Goal: Obtain resource: Download file/media

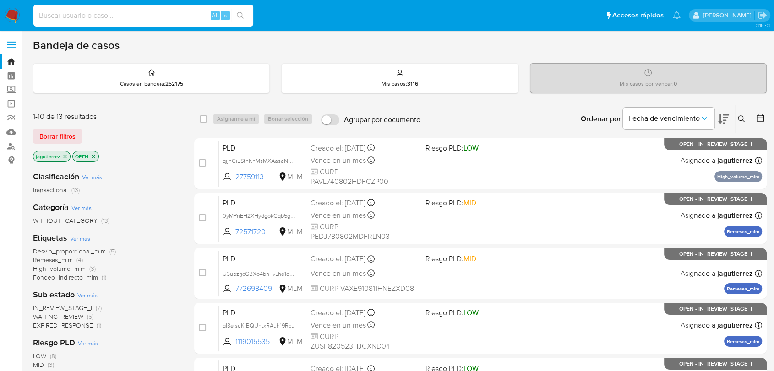
drag, startPoint x: 58, startPoint y: 15, endPoint x: 90, endPoint y: 7, distance: 33.0
click at [59, 15] on input at bounding box center [143, 16] width 220 height 12
paste input "1165196876"
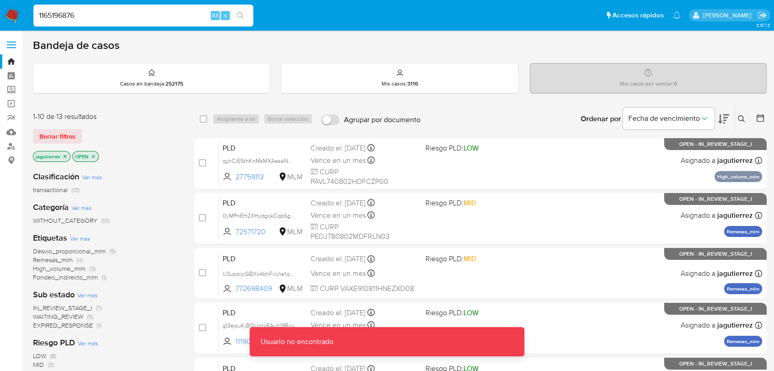
click at [146, 19] on input "1165196876" at bounding box center [143, 16] width 220 height 12
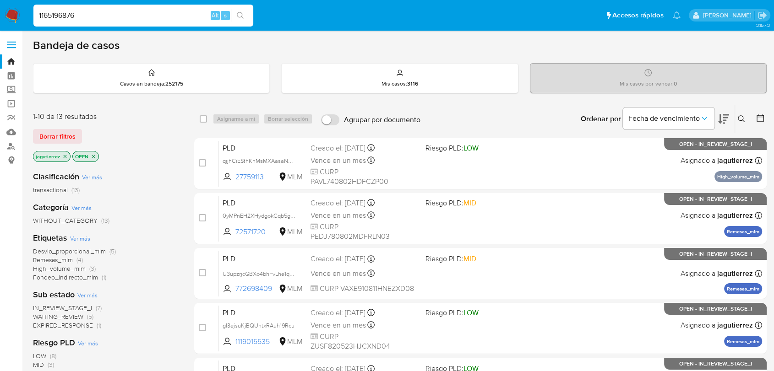
type input "1165196876"
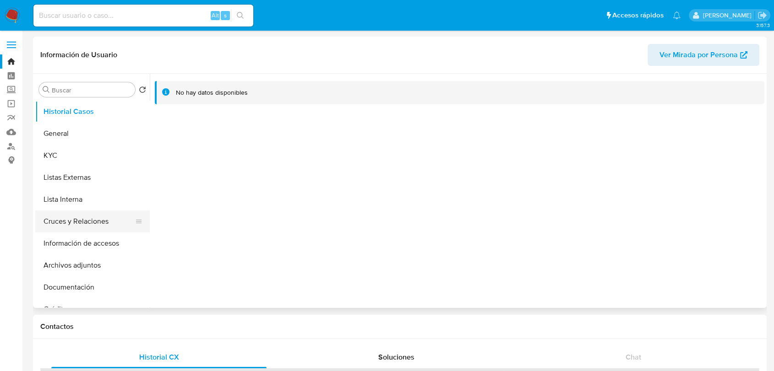
select select "10"
click at [92, 139] on button "General" at bounding box center [88, 134] width 107 height 22
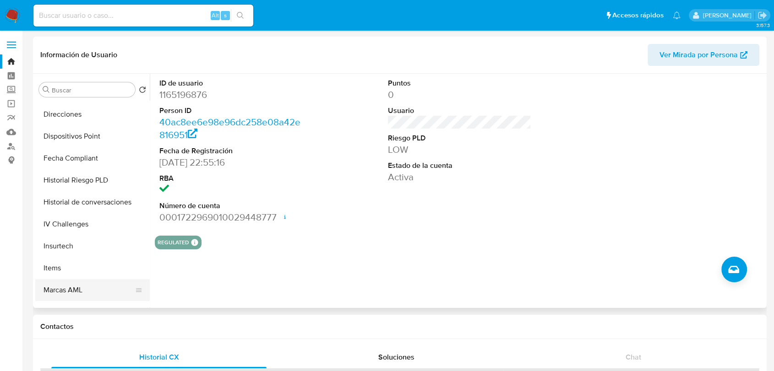
scroll to position [387, 0]
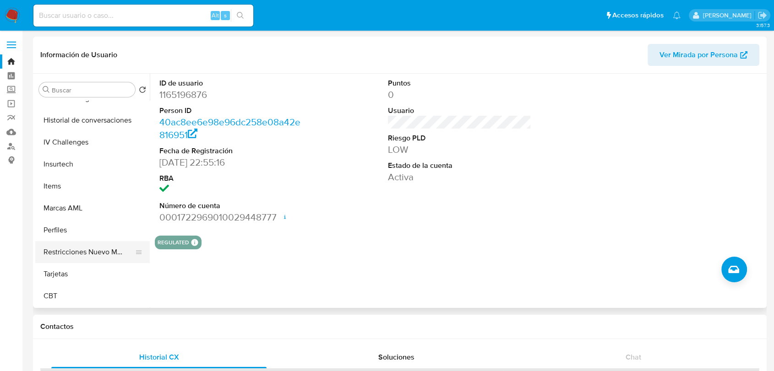
click at [83, 249] on button "Restricciones Nuevo Mundo" at bounding box center [88, 252] width 107 height 22
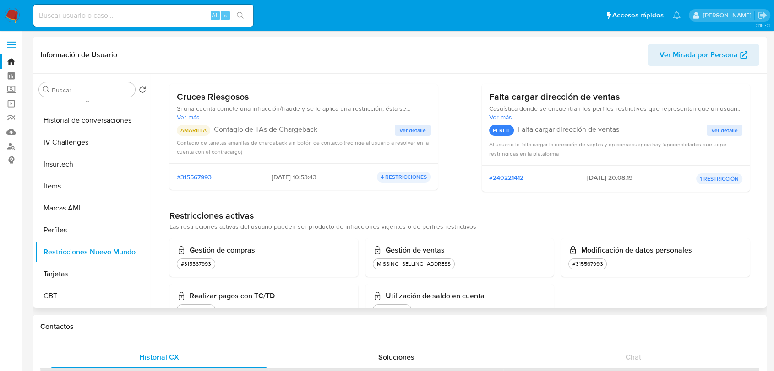
scroll to position [67, 0]
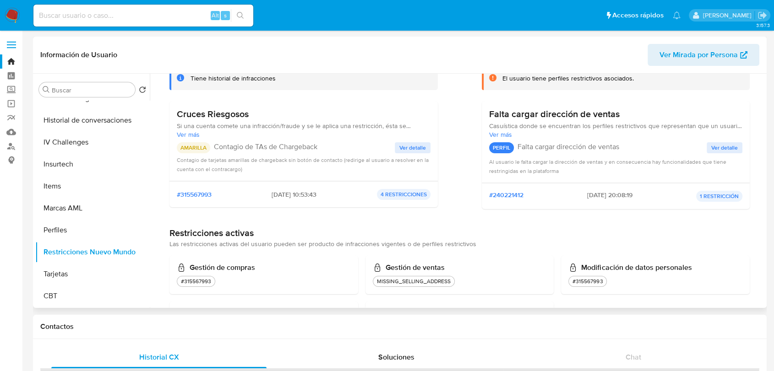
click at [422, 145] on span "Ver detalle" at bounding box center [412, 147] width 27 height 9
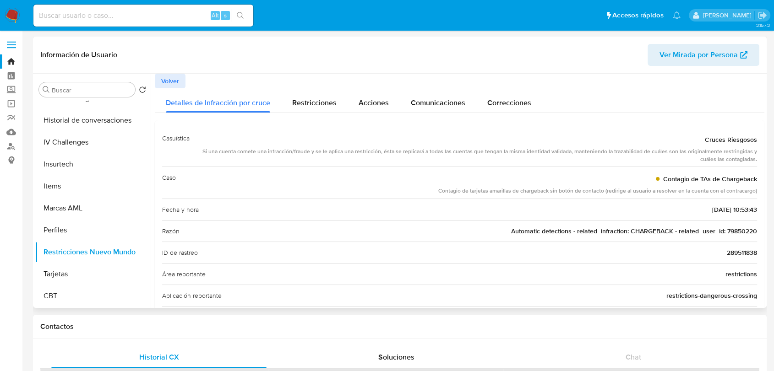
click at [736, 232] on span "Automatic detections - related_infraction: CHARGEBACK - related_user_id: 798502…" at bounding box center [634, 231] width 246 height 9
click at [298, 102] on span "Restricciones" at bounding box center [314, 103] width 44 height 11
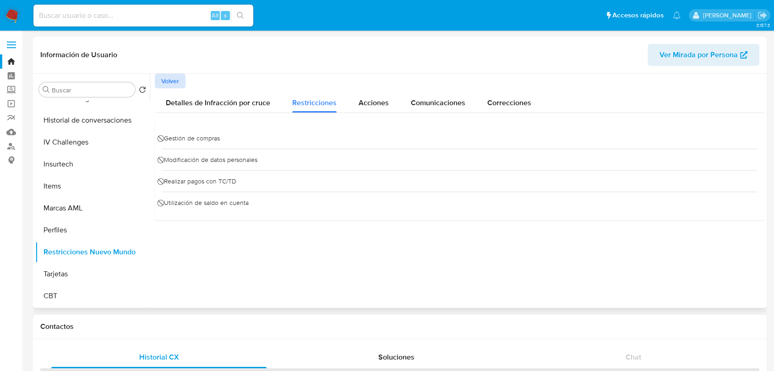
click at [165, 76] on span "Volver" at bounding box center [170, 81] width 18 height 13
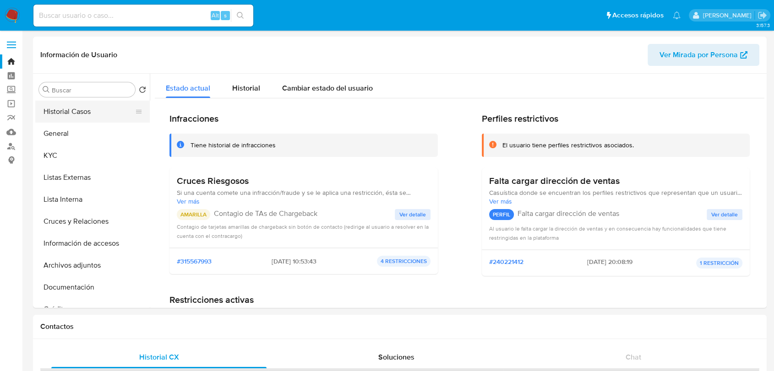
click at [62, 114] on button "Historial Casos" at bounding box center [88, 112] width 107 height 22
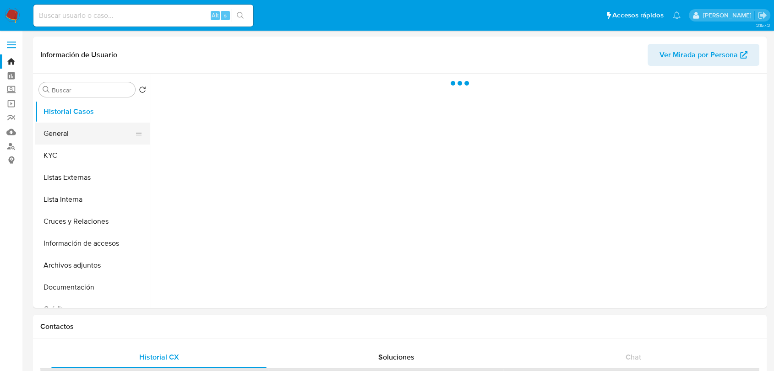
click at [81, 130] on button "General" at bounding box center [88, 134] width 107 height 22
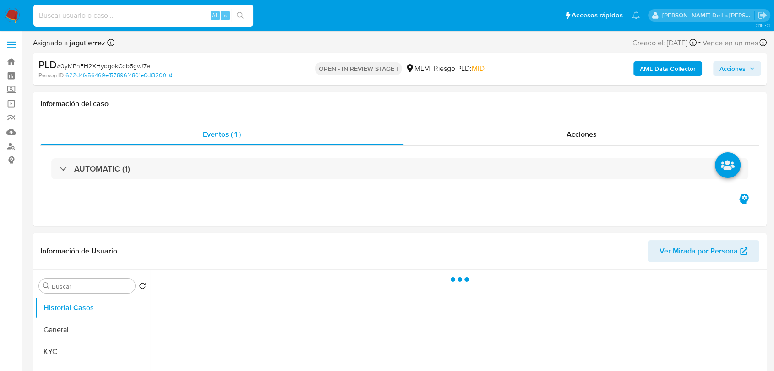
click at [119, 13] on input at bounding box center [143, 16] width 220 height 12
paste input "79850220"
type input "79850220"
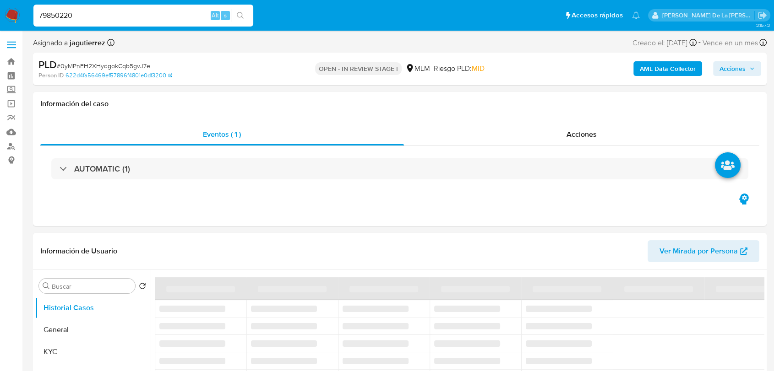
select select "10"
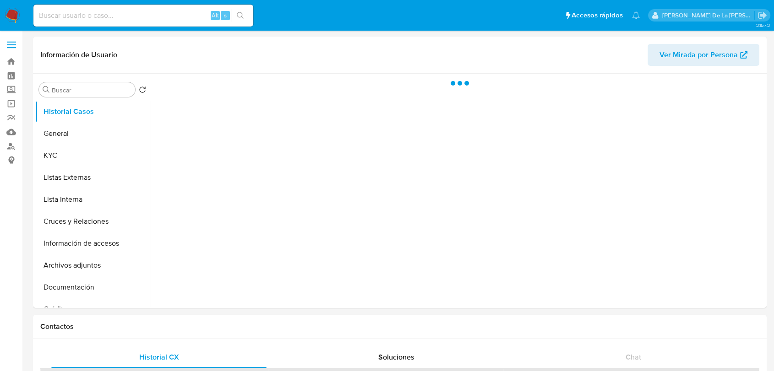
select select "10"
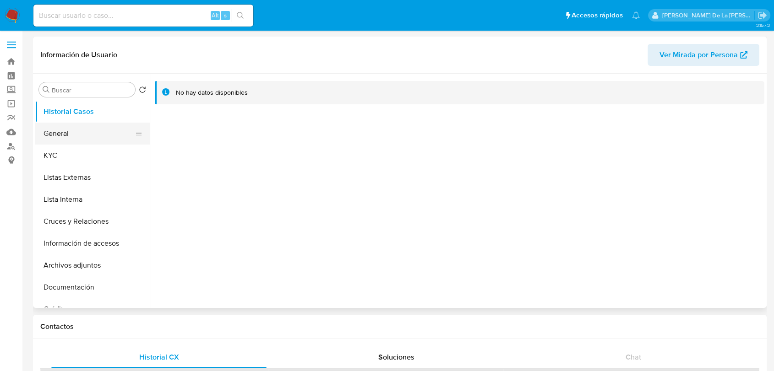
click at [65, 133] on button "General" at bounding box center [88, 134] width 107 height 22
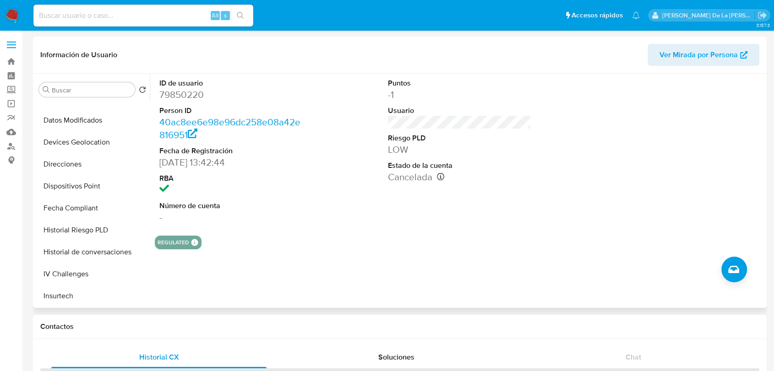
scroll to position [387, 0]
click at [82, 250] on button "Restricciones Nuevo Mundo" at bounding box center [88, 252] width 107 height 22
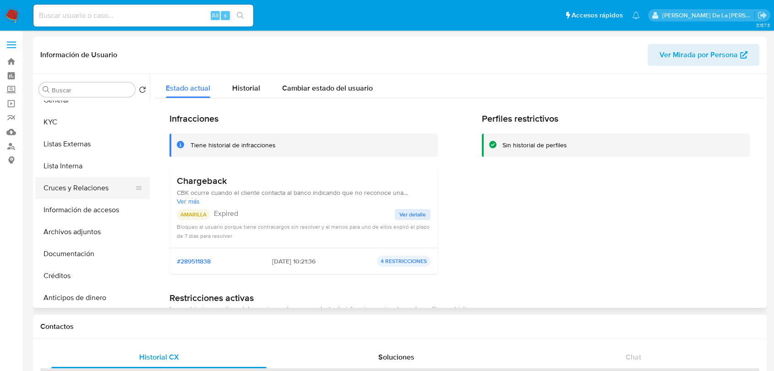
scroll to position [0, 0]
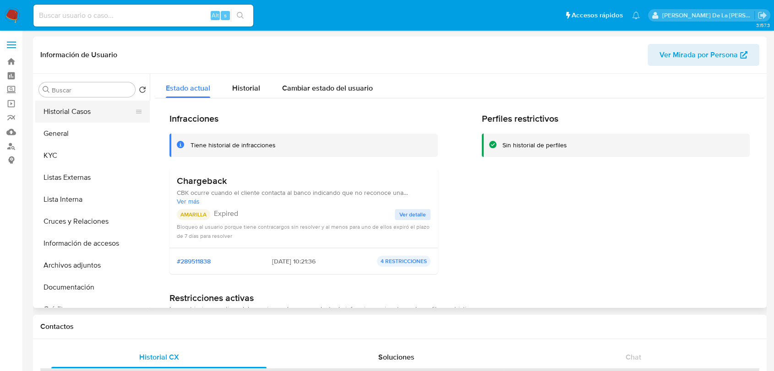
click at [68, 119] on button "Historial Casos" at bounding box center [88, 112] width 107 height 22
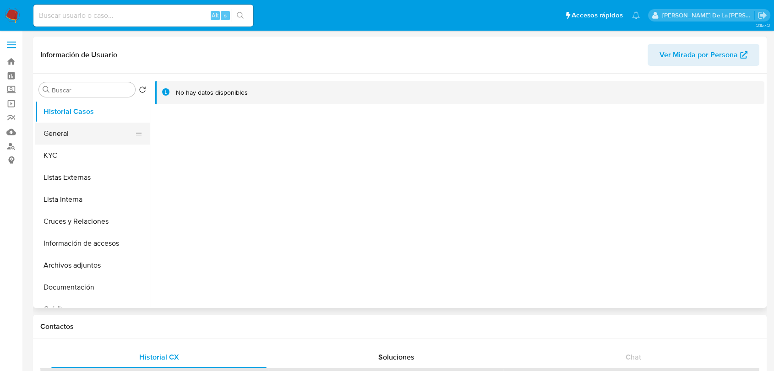
click at [68, 125] on button "General" at bounding box center [88, 134] width 107 height 22
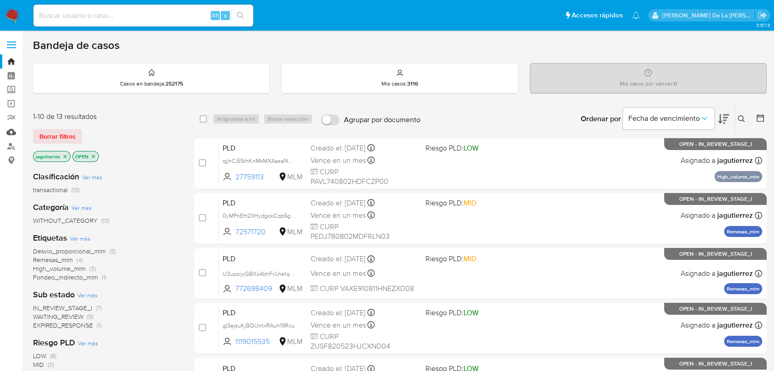
click at [12, 132] on link "Mulan" at bounding box center [54, 132] width 109 height 14
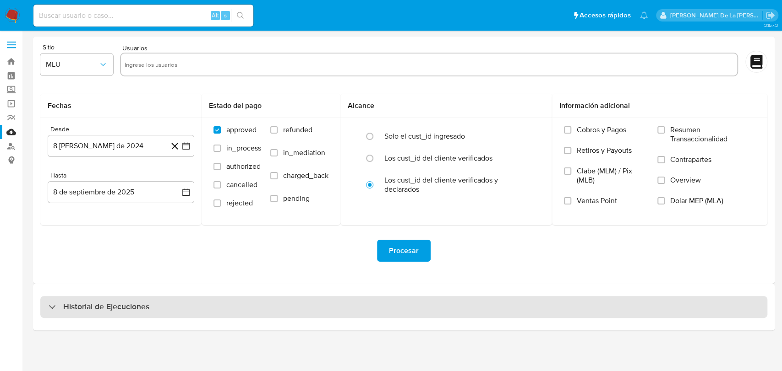
click at [91, 314] on div "Historial de Ejecuciones" at bounding box center [403, 307] width 727 height 22
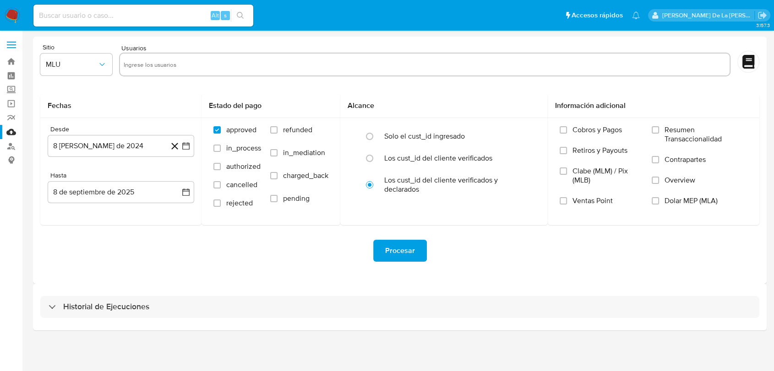
select select "10"
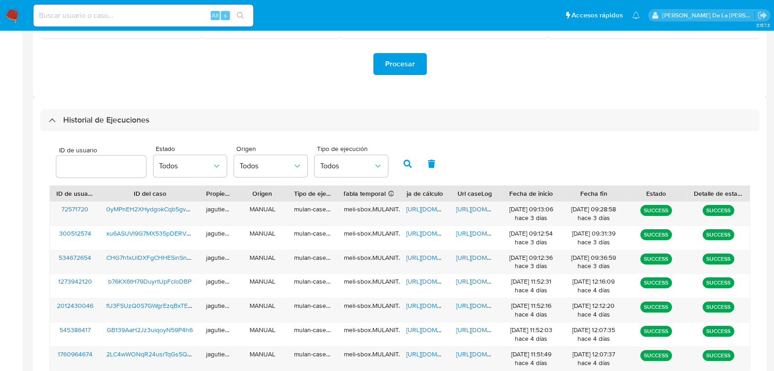
scroll to position [203, 0]
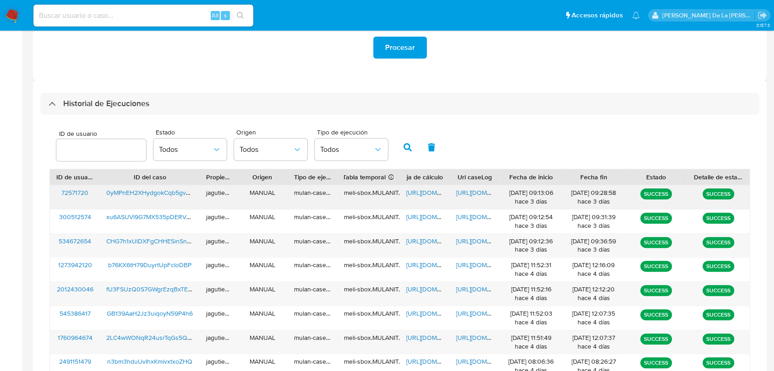
click at [142, 194] on span "0yMPnEH2XHydgokCqb5gvJ7e" at bounding box center [151, 192] width 90 height 9
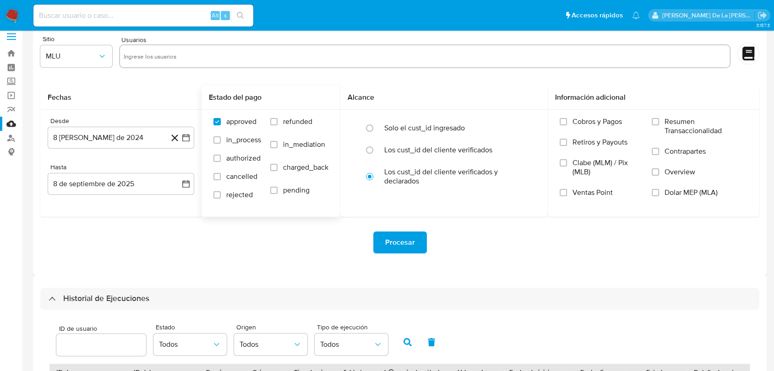
scroll to position [0, 0]
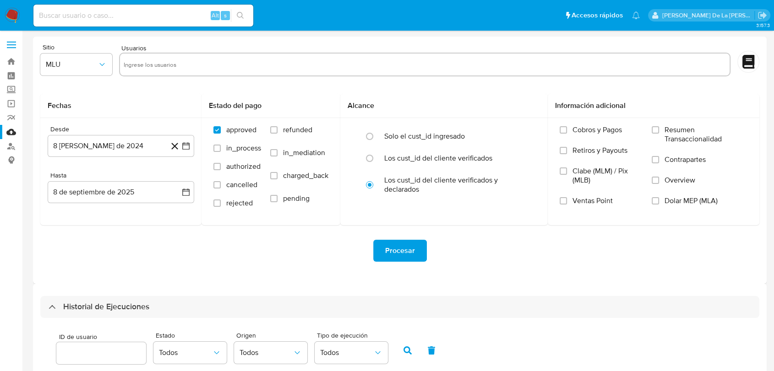
click at [10, 15] on img at bounding box center [13, 16] width 16 height 16
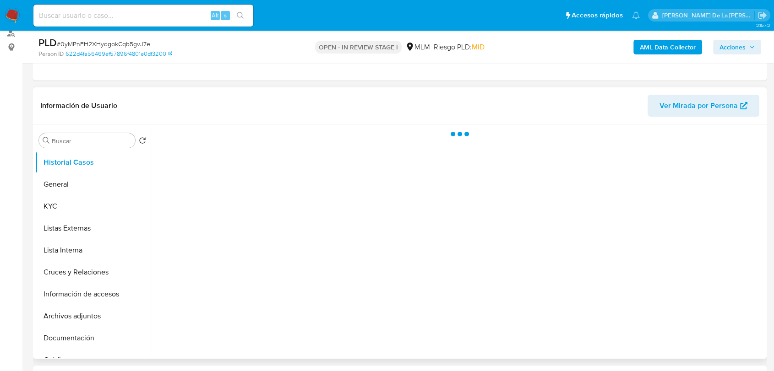
scroll to position [152, 0]
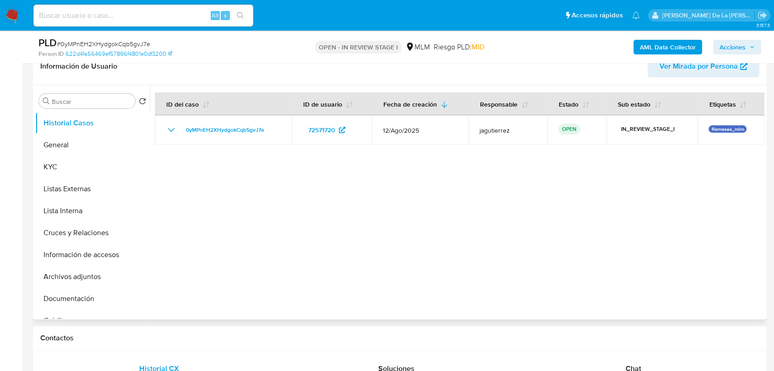
select select "10"
click at [99, 95] on div "Buscar" at bounding box center [87, 101] width 96 height 15
click at [83, 258] on button "Información de accesos" at bounding box center [88, 255] width 107 height 22
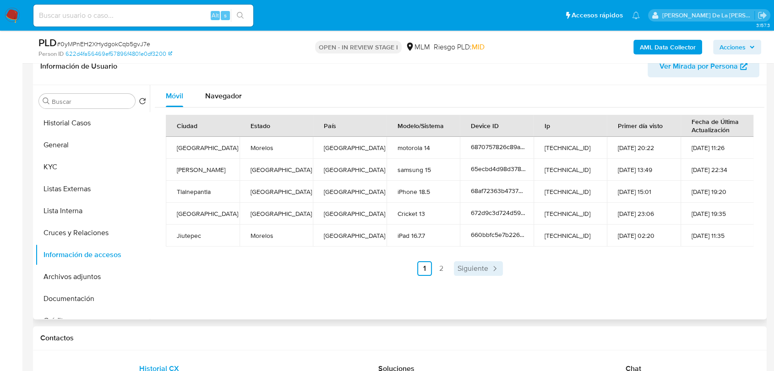
click at [471, 267] on span "Siguiente" at bounding box center [472, 268] width 31 height 7
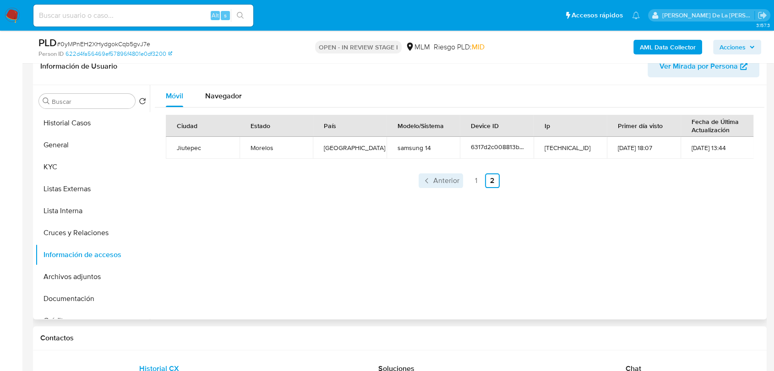
click at [430, 177] on link "Anterior" at bounding box center [440, 181] width 44 height 15
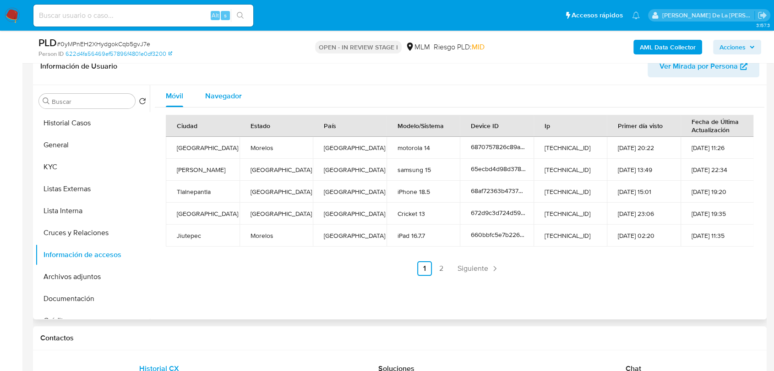
click at [220, 96] on span "Navegador" at bounding box center [223, 96] width 37 height 11
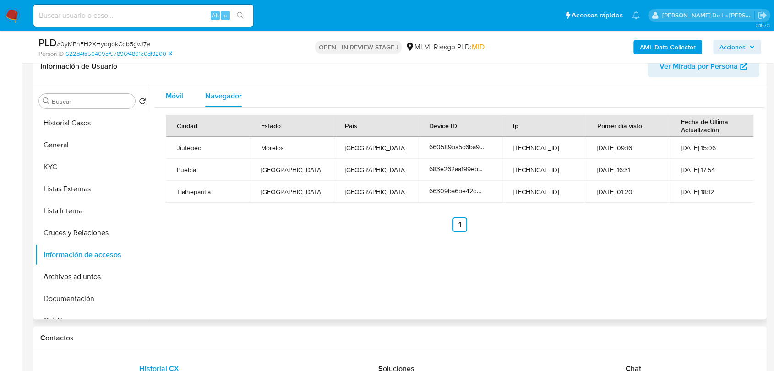
click at [180, 106] on div "Móvil" at bounding box center [174, 96] width 17 height 22
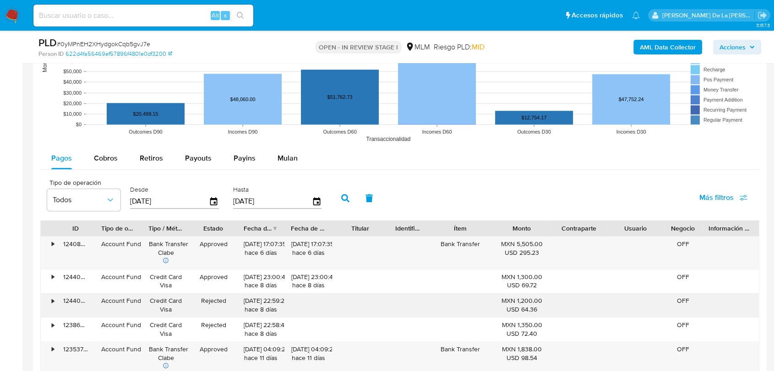
scroll to position [967, 0]
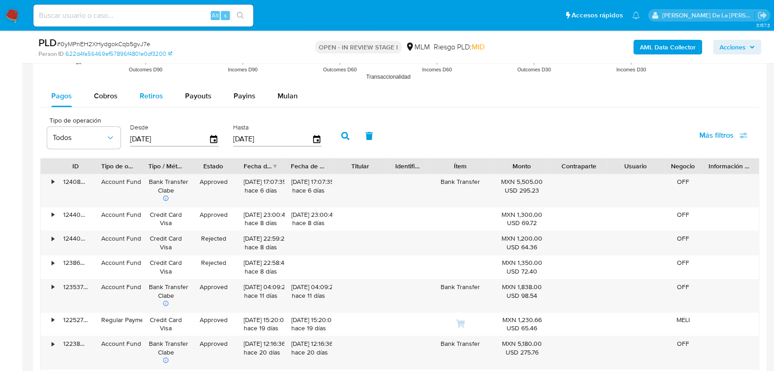
drag, startPoint x: 98, startPoint y: 92, endPoint x: 128, endPoint y: 105, distance: 32.0
click at [99, 92] on span "Cobros" at bounding box center [106, 96] width 24 height 11
select select "10"
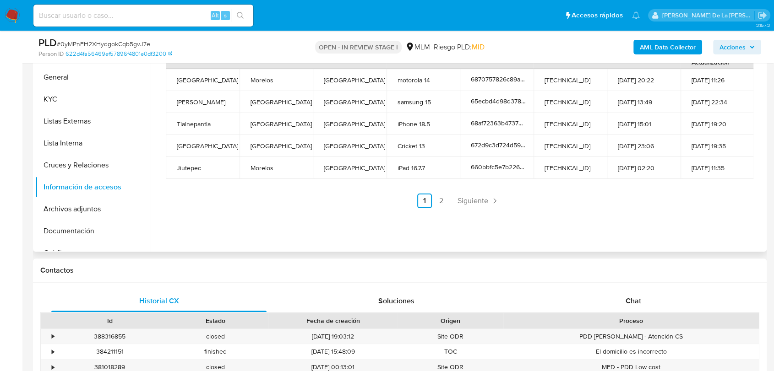
scroll to position [152, 0]
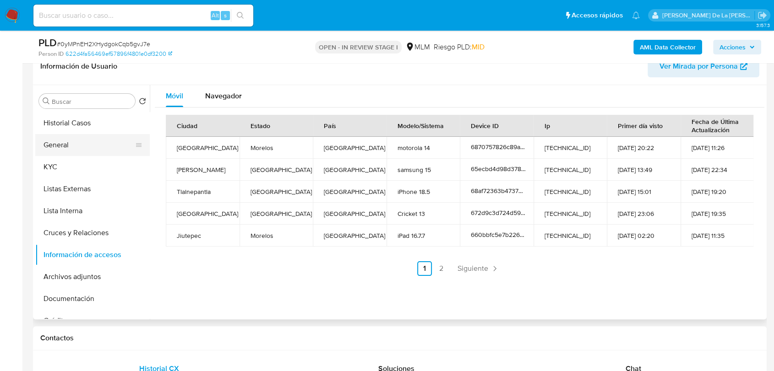
click at [71, 145] on button "General" at bounding box center [88, 145] width 107 height 22
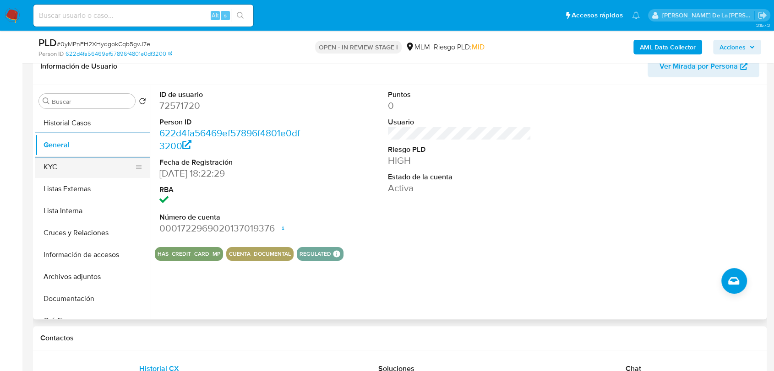
click at [82, 165] on button "KYC" at bounding box center [88, 167] width 107 height 22
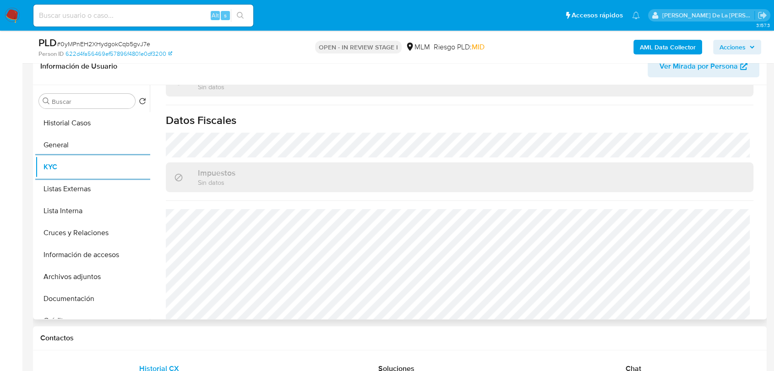
scroll to position [566, 0]
click at [98, 190] on button "Listas Externas" at bounding box center [88, 189] width 107 height 22
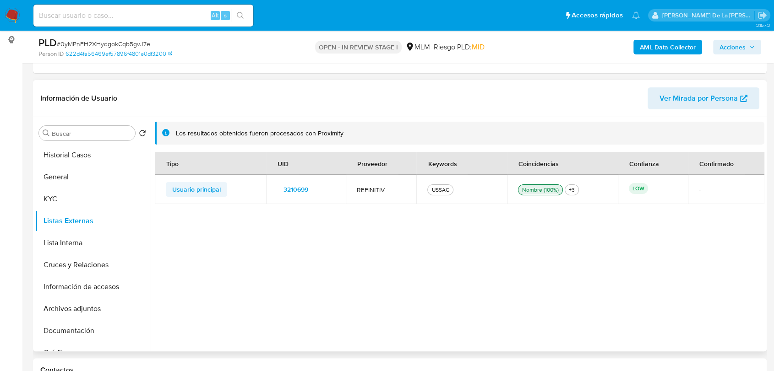
scroll to position [152, 0]
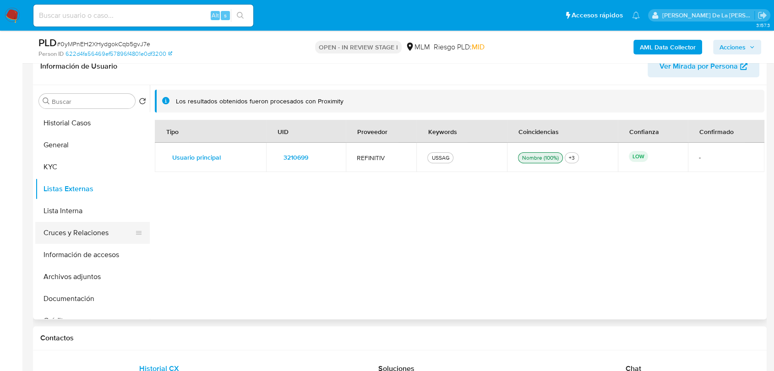
click at [94, 230] on button "Cruces y Relaciones" at bounding box center [88, 233] width 107 height 22
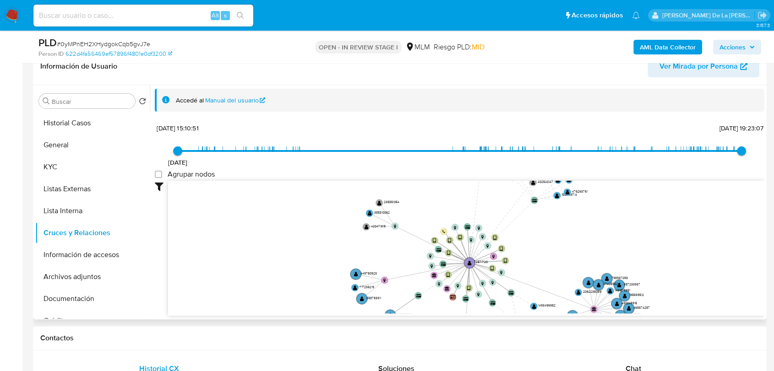
drag, startPoint x: 449, startPoint y: 231, endPoint x: 480, endPoint y: 295, distance: 71.3
click at [480, 295] on icon "device-683e262aa199ebed607ae31f  user-72571720  72571720 device-6317d2c008813…" at bounding box center [466, 247] width 596 height 133
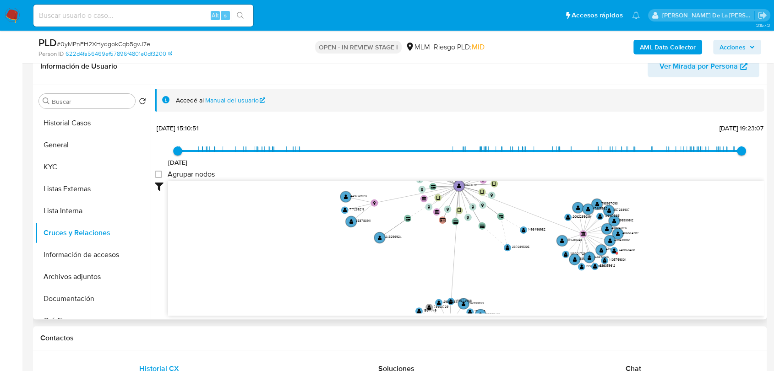
drag, startPoint x: 474, startPoint y: 275, endPoint x: 465, endPoint y: 199, distance: 77.0
click at [465, 199] on icon "device-683e262aa199ebed607ae31f  user-72571720  72571720 device-6317d2c008813…" at bounding box center [466, 247] width 596 height 133
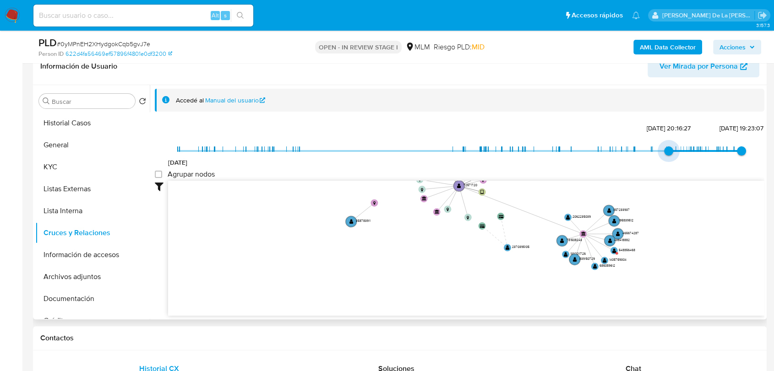
type input "1743835203000"
drag, startPoint x: 179, startPoint y: 151, endPoint x: 672, endPoint y: 156, distance: 492.2
click at [672, 156] on span "5/4/2025, 0:40:03" at bounding box center [675, 151] width 9 height 9
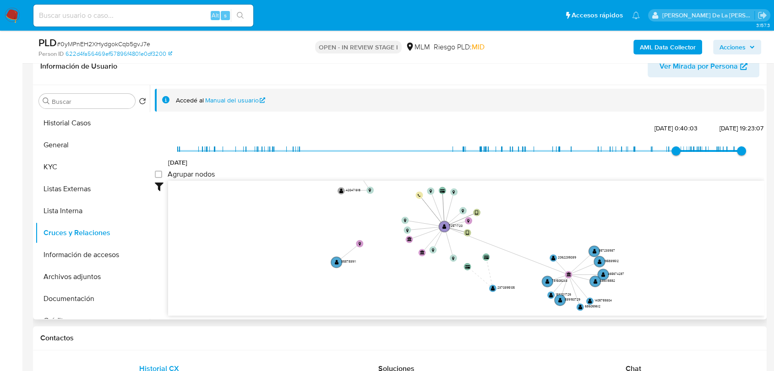
drag, startPoint x: 684, startPoint y: 191, endPoint x: 669, endPoint y: 232, distance: 43.3
click at [669, 232] on icon "device-683e262aa199ebed607ae31f  user-72571720  72571720 device-6317d2c008813…" at bounding box center [466, 247] width 596 height 133
click at [73, 261] on button "Información de accesos" at bounding box center [88, 255] width 107 height 22
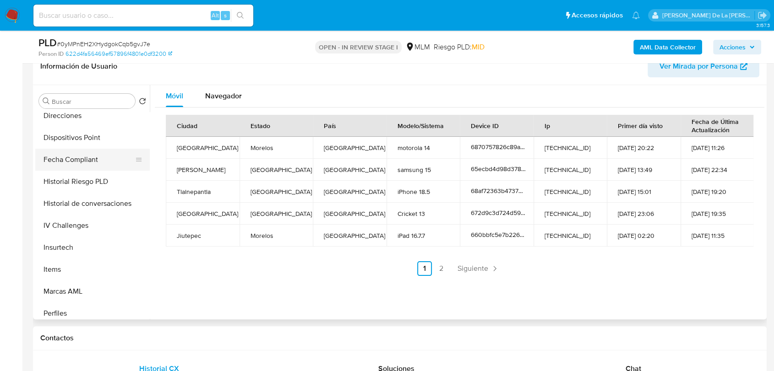
scroll to position [234, 0]
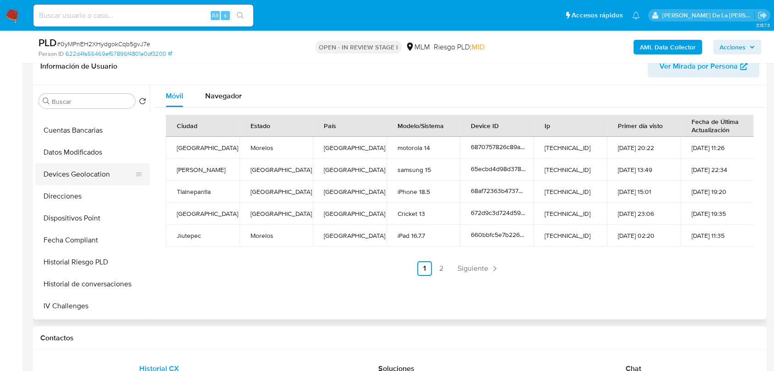
click at [81, 179] on button "Devices Geolocation" at bounding box center [88, 174] width 107 height 22
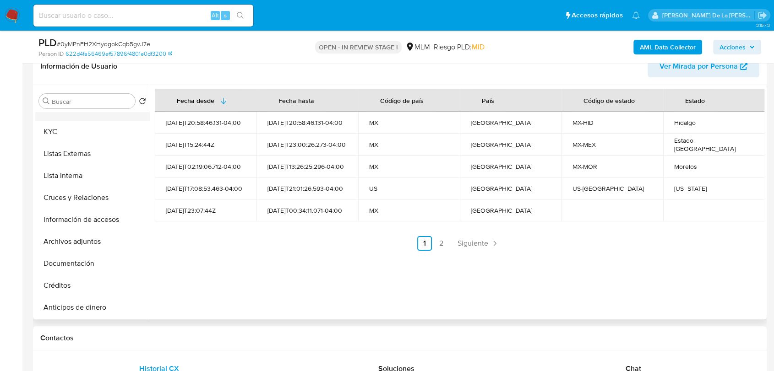
scroll to position [0, 0]
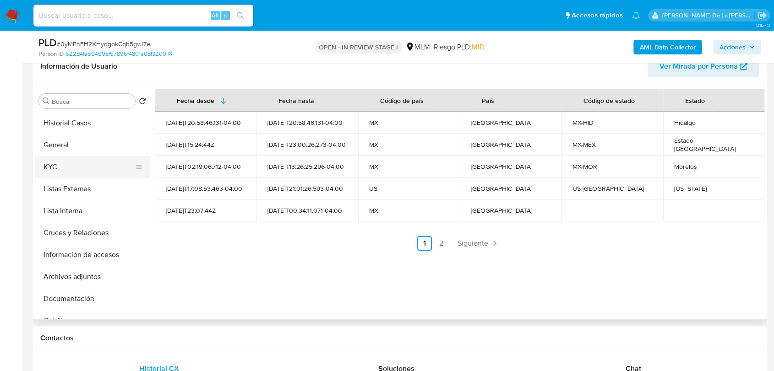
click at [76, 162] on button "KYC" at bounding box center [88, 167] width 107 height 22
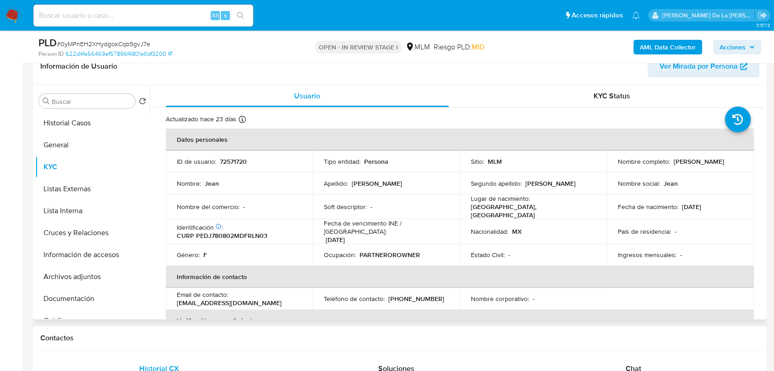
drag, startPoint x: 670, startPoint y: 163, endPoint x: 728, endPoint y: 164, distance: 57.3
click at [724, 164] on p "Jean Perez Delgado" at bounding box center [699, 162] width 50 height 8
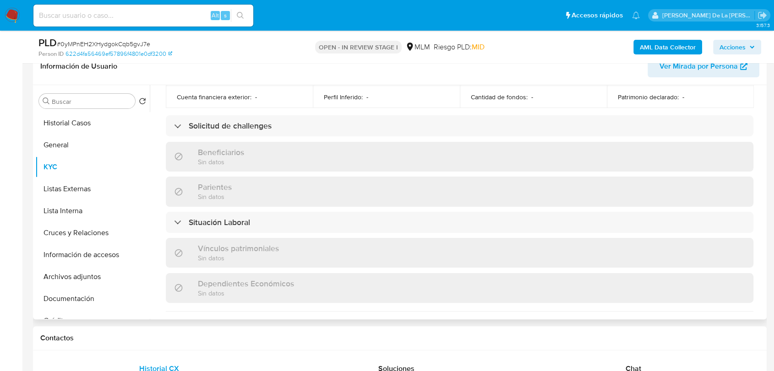
scroll to position [566, 0]
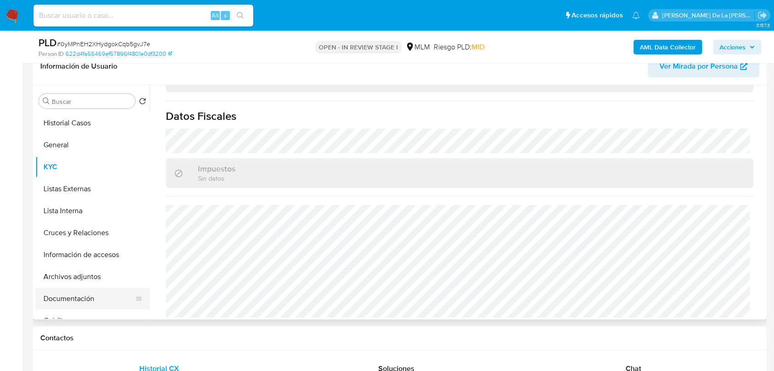
click at [81, 299] on button "Documentación" at bounding box center [88, 299] width 107 height 22
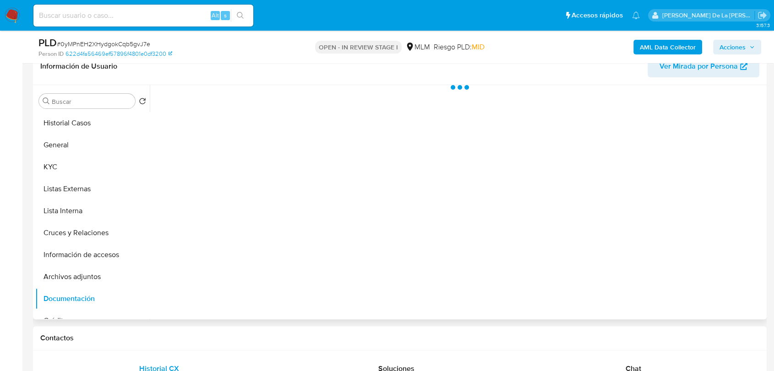
scroll to position [0, 0]
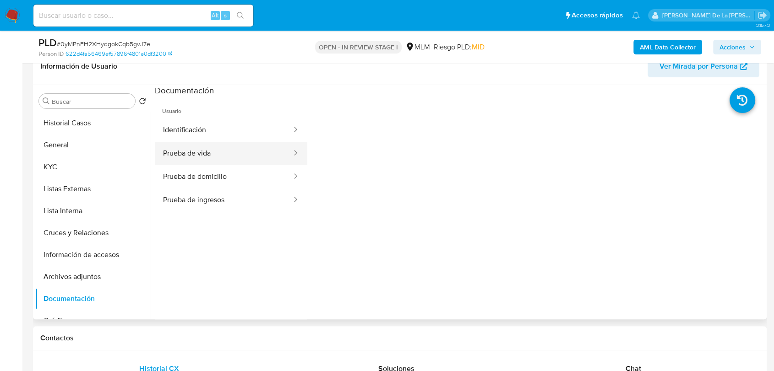
click at [227, 155] on button "Prueba de vida" at bounding box center [224, 153] width 138 height 23
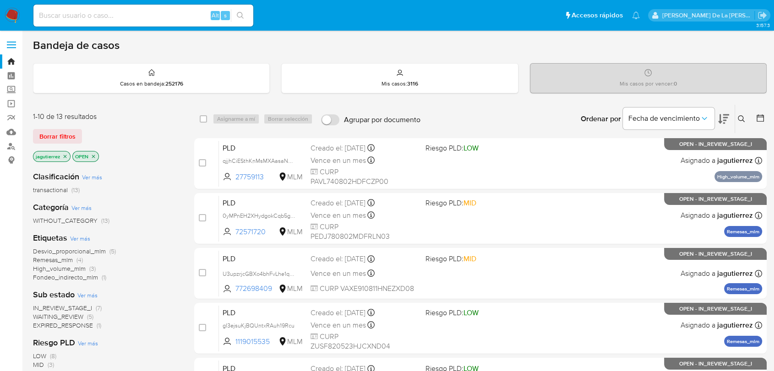
click at [54, 261] on span "Remesas_mlm" at bounding box center [53, 259] width 40 height 9
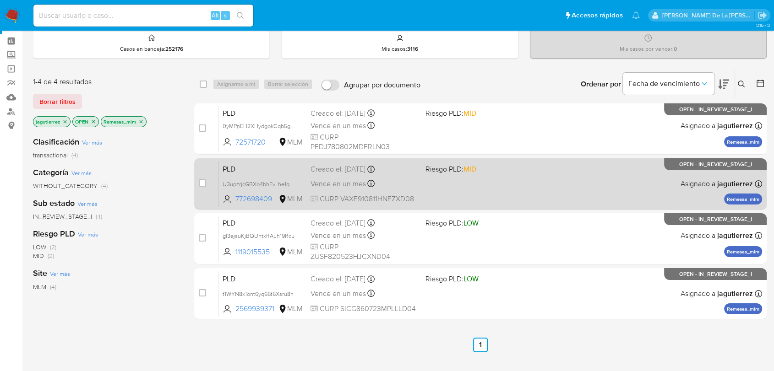
scroll to position [51, 0]
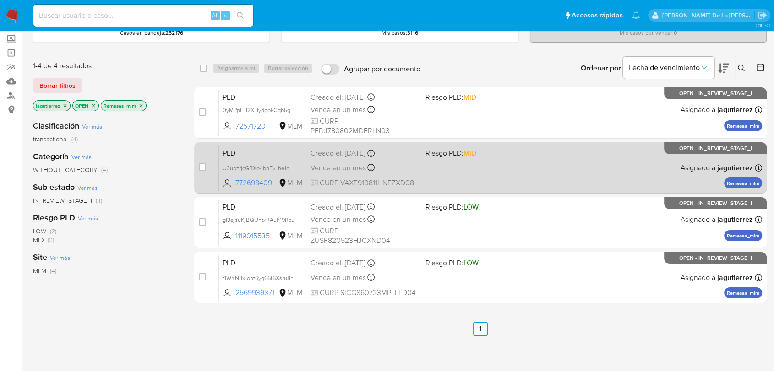
click at [407, 156] on div "Creado el: 12/08/2025 Creado el: 12/08/2025 02:12:20" at bounding box center [363, 153] width 107 height 10
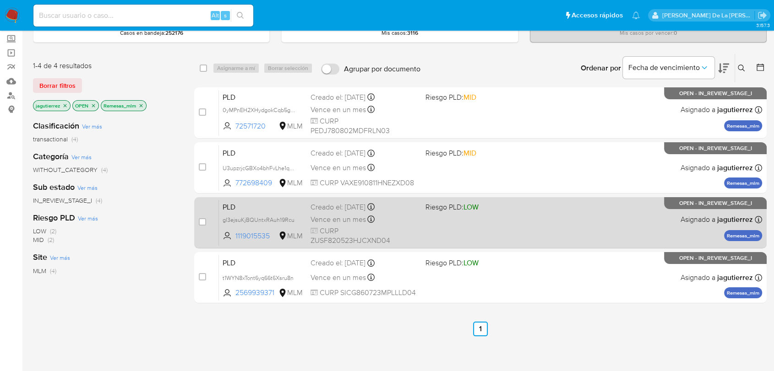
click at [408, 212] on div "PLD gI3ejsuKjBQUntxRAuh19Rcu 1119015535 MLM Riesgo PLD: LOW Creado el: 12/08/20…" at bounding box center [490, 223] width 543 height 46
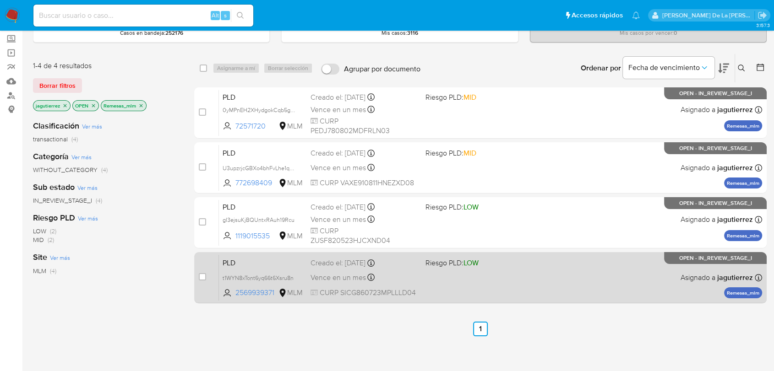
click at [441, 279] on div "PLD t1WYN8xTont6yq66t6Xsru8n 2569939371 MLM Riesgo PLD: LOW Creado el: 12/08/20…" at bounding box center [490, 278] width 543 height 46
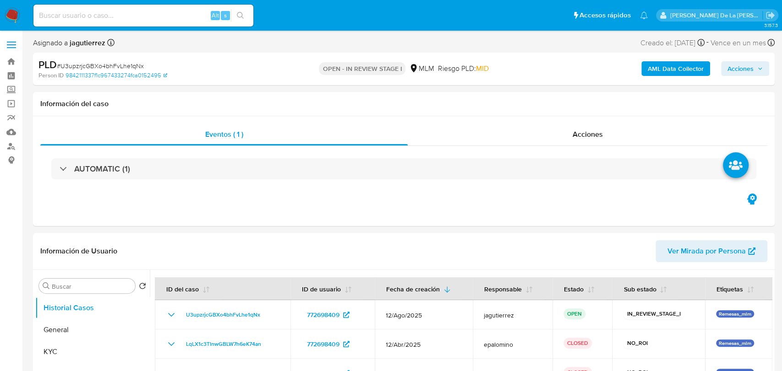
select select "10"
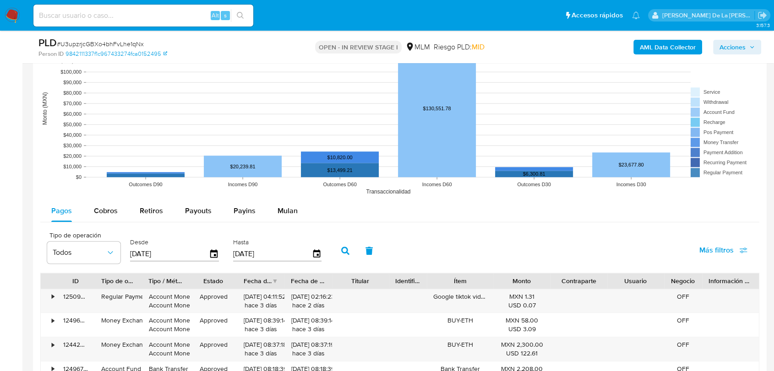
scroll to position [1017, 0]
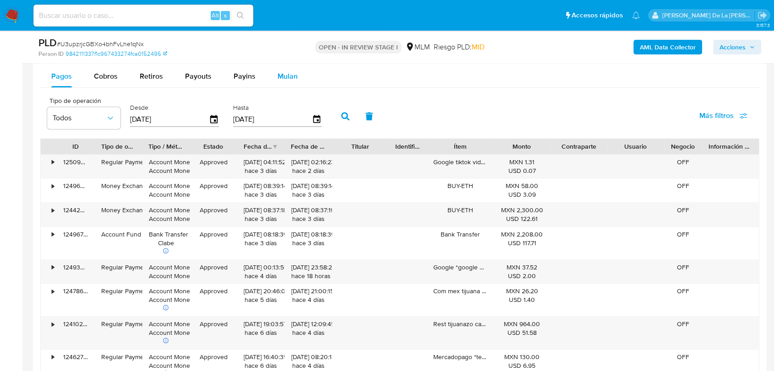
click at [289, 79] on span "Mulan" at bounding box center [287, 76] width 20 height 11
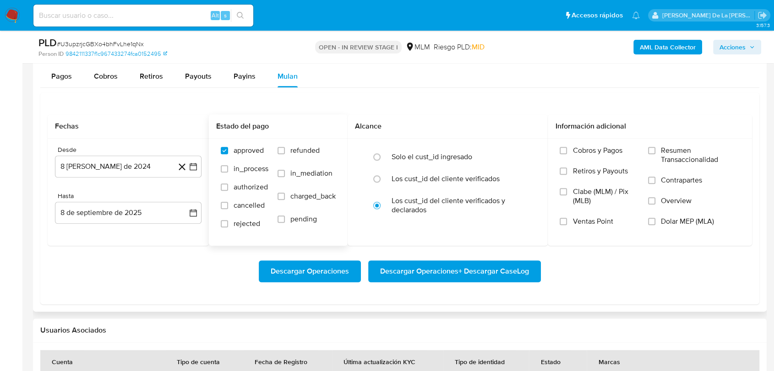
drag, startPoint x: 413, startPoint y: 158, endPoint x: 307, endPoint y: 177, distance: 108.5
click at [413, 158] on label "Solo el cust_id ingresado" at bounding box center [431, 156] width 81 height 9
click at [384, 158] on input "radio" at bounding box center [377, 157] width 15 height 15
radio input "true"
click at [196, 168] on icon "button" at bounding box center [193, 166] width 7 height 7
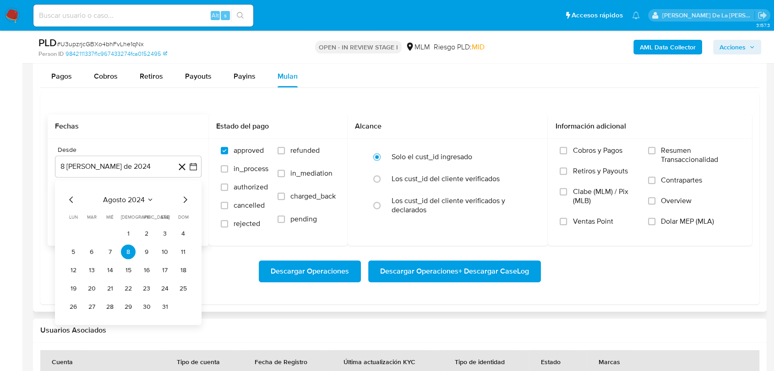
click at [188, 195] on icon "Mes siguiente" at bounding box center [184, 199] width 11 height 11
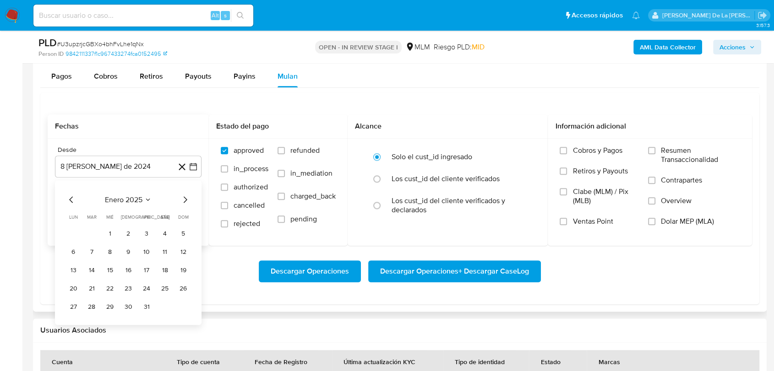
click at [188, 195] on icon "Mes siguiente" at bounding box center [184, 199] width 11 height 11
click at [99, 235] on tr "1 2 3 4 5 6" at bounding box center [128, 233] width 125 height 15
click at [95, 235] on button "1" at bounding box center [91, 233] width 15 height 15
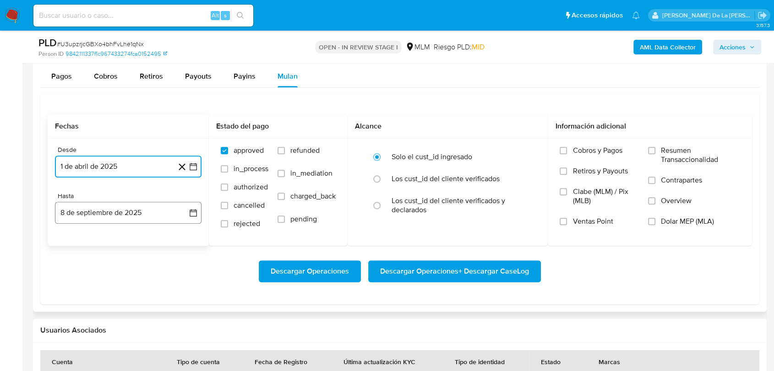
click at [184, 221] on button "8 de septiembre de 2025" at bounding box center [128, 213] width 147 height 22
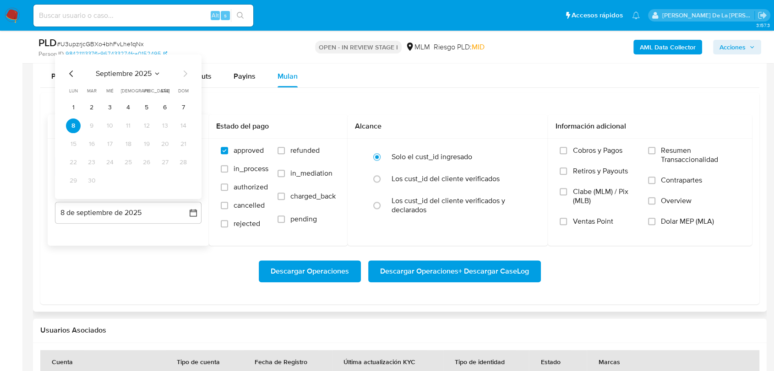
click at [71, 72] on icon "Mes anterior" at bounding box center [71, 73] width 11 height 11
click at [71, 71] on icon "Mes anterior" at bounding box center [71, 73] width 11 height 11
click at [126, 179] on button "31" at bounding box center [128, 180] width 15 height 15
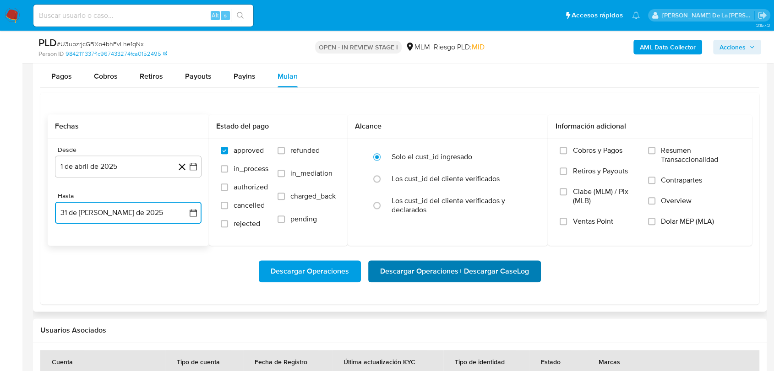
click at [443, 265] on span "Descargar Operaciones + Descargar CaseLog" at bounding box center [454, 271] width 149 height 20
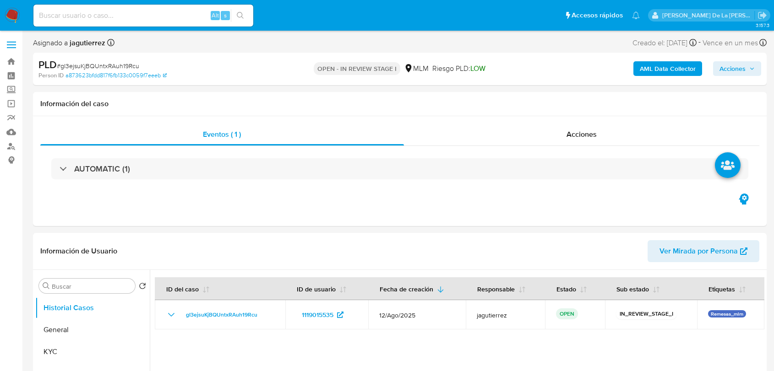
select select "10"
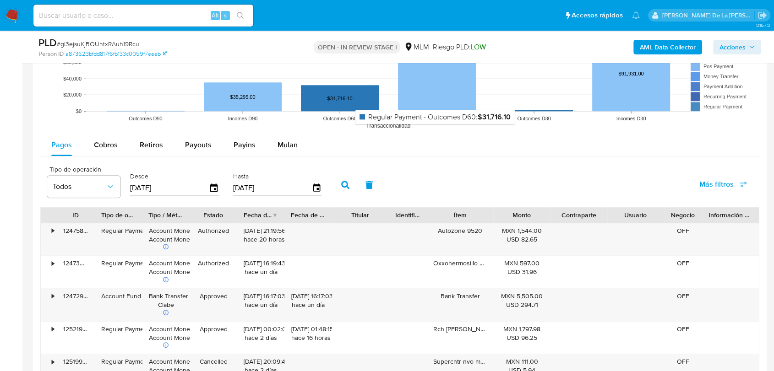
scroll to position [967, 0]
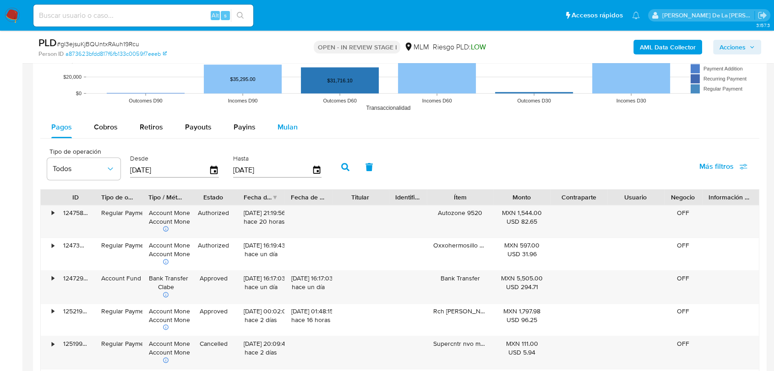
click at [268, 129] on button "Mulan" at bounding box center [287, 127] width 42 height 22
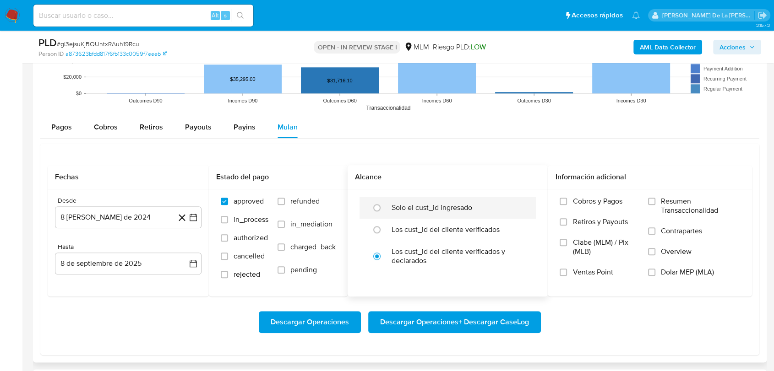
click at [417, 210] on label "Solo el cust_id ingresado" at bounding box center [431, 207] width 81 height 9
click at [384, 210] on input "radio" at bounding box center [377, 208] width 15 height 15
radio input "true"
click at [197, 211] on button "8 [PERSON_NAME] de 2024" at bounding box center [128, 218] width 147 height 22
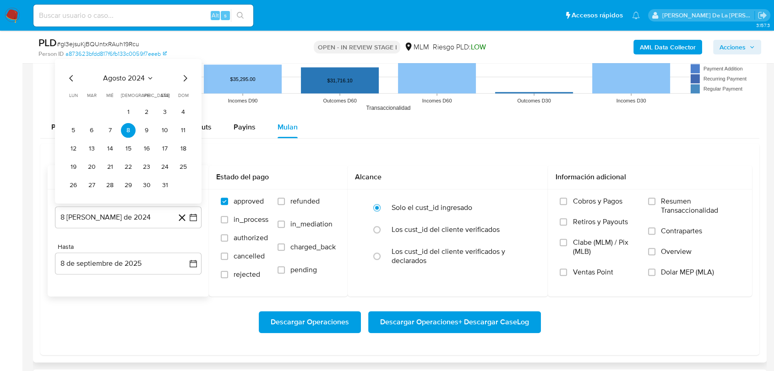
click at [184, 76] on icon "Mes siguiente" at bounding box center [184, 77] width 11 height 11
click at [184, 92] on span "dom" at bounding box center [183, 95] width 11 height 7
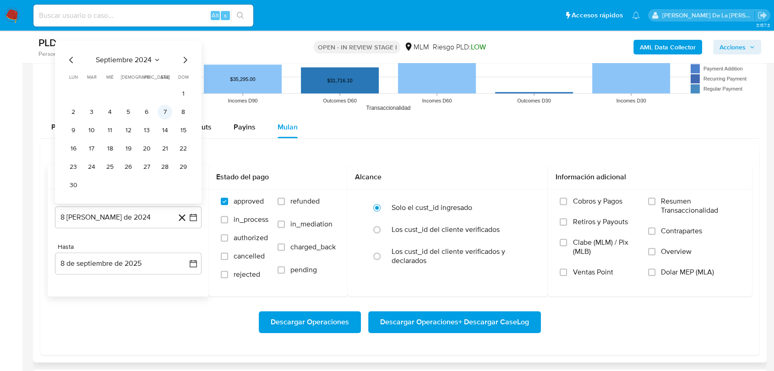
scroll to position [1119, 0]
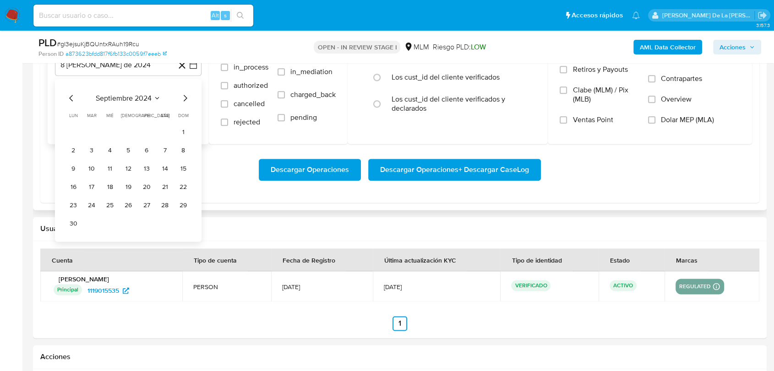
click at [179, 99] on icon "Mes siguiente" at bounding box center [184, 97] width 11 height 11
click at [184, 98] on icon "Mes siguiente" at bounding box center [184, 97] width 11 height 11
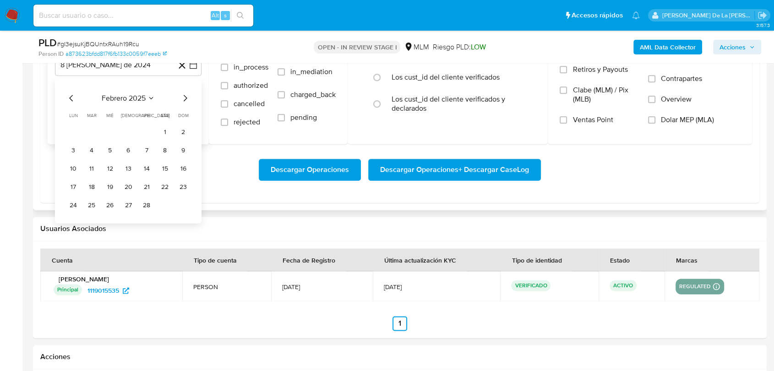
click at [184, 98] on icon "Mes siguiente" at bounding box center [184, 97] width 11 height 11
click at [96, 129] on button "1" at bounding box center [91, 132] width 15 height 15
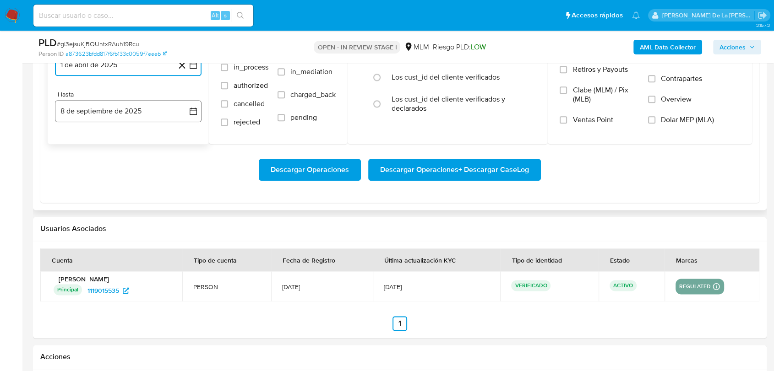
click at [105, 110] on button "8 de septiembre de 2025" at bounding box center [128, 111] width 147 height 22
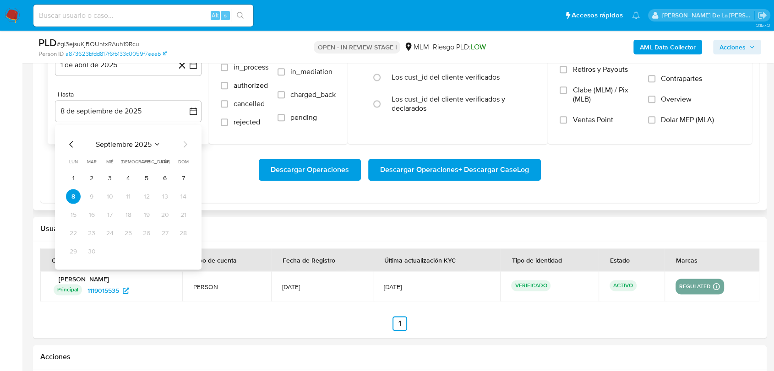
click at [69, 151] on div "septiembre 2025 septiembre 2025 lun lunes mar martes mié miércoles jue jueves v…" at bounding box center [128, 199] width 125 height 120
click at [70, 144] on icon "Mes anterior" at bounding box center [71, 144] width 4 height 6
click at [125, 250] on button "31" at bounding box center [128, 251] width 15 height 15
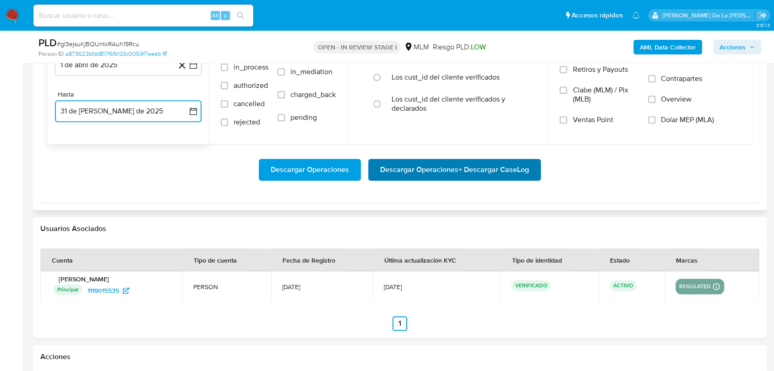
click at [484, 161] on span "Descargar Operaciones + Descargar CaseLog" at bounding box center [454, 170] width 149 height 20
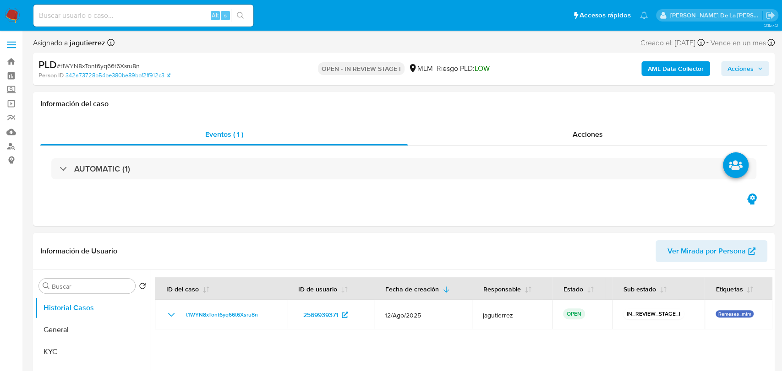
select select "10"
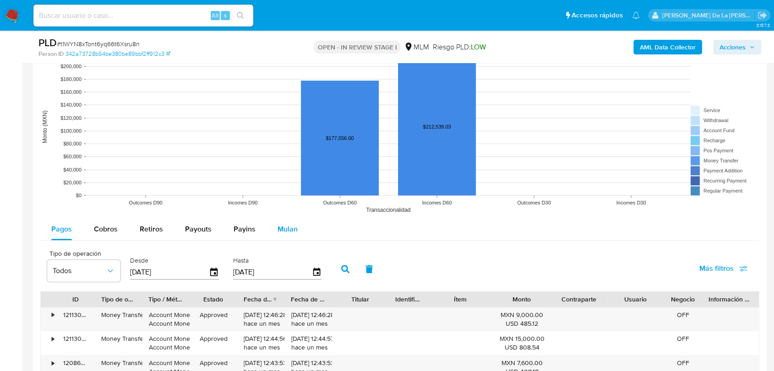
drag, startPoint x: 302, startPoint y: 234, endPoint x: 304, endPoint y: 228, distance: 6.1
click at [301, 234] on button "Mulan" at bounding box center [287, 229] width 42 height 22
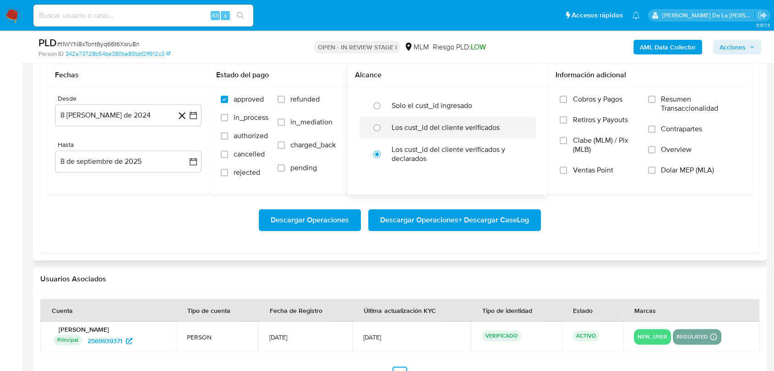
scroll to position [1017, 0]
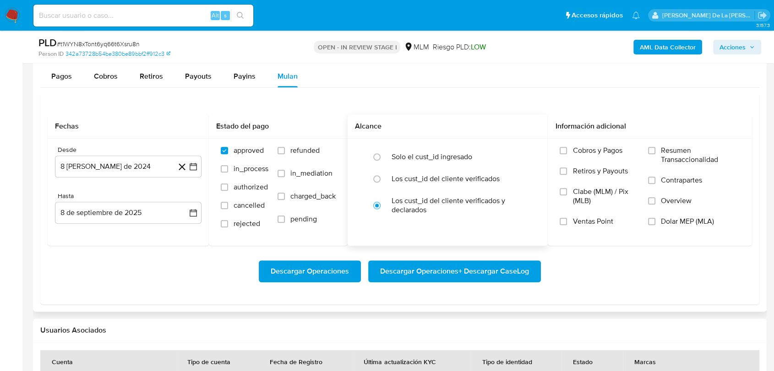
click at [401, 145] on div "Solo el cust_id ingresado Los cust_id del cliente verificados Los cust_id del c…" at bounding box center [448, 184] width 200 height 90
click at [391, 162] on div at bounding box center [379, 156] width 25 height 19
radio input "true"
click at [194, 162] on icon "button" at bounding box center [193, 166] width 9 height 9
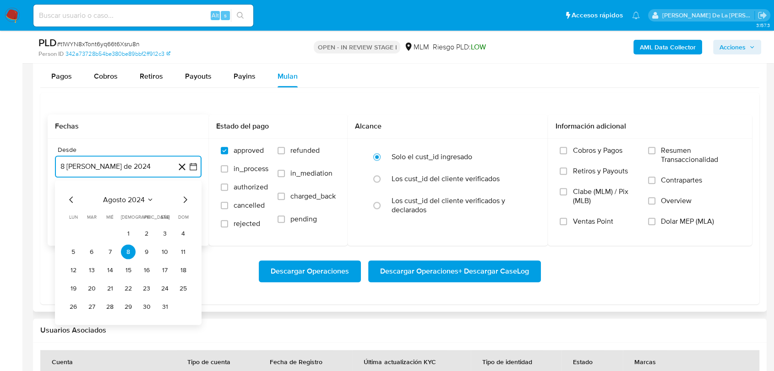
click at [186, 194] on icon "Mes siguiente" at bounding box center [184, 199] width 11 height 11
click at [186, 196] on icon "Mes siguiente" at bounding box center [184, 199] width 11 height 11
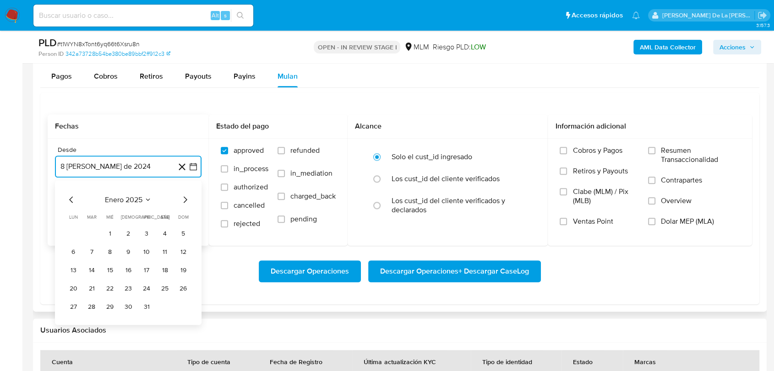
click at [186, 196] on icon "Mes siguiente" at bounding box center [184, 199] width 11 height 11
click at [186, 197] on icon "Mes siguiente" at bounding box center [184, 199] width 11 height 11
click at [89, 234] on button "1" at bounding box center [91, 233] width 15 height 15
click at [106, 209] on button "8 de septiembre de 2025" at bounding box center [128, 213] width 147 height 22
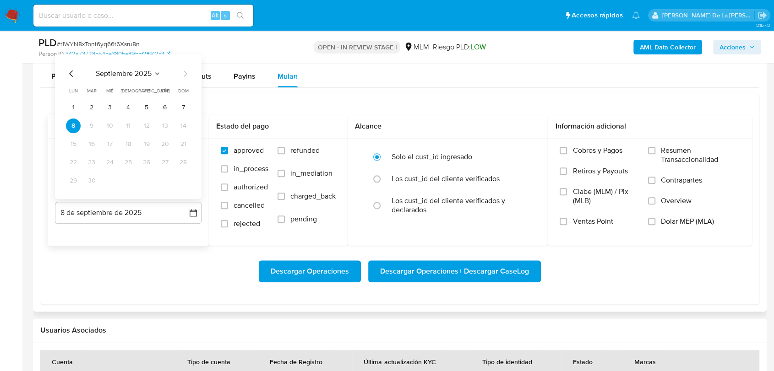
click at [68, 73] on icon "Mes anterior" at bounding box center [71, 73] width 11 height 11
click at [69, 71] on icon "Mes anterior" at bounding box center [71, 73] width 11 height 11
click at [120, 181] on tr "28 29 30 31" at bounding box center [128, 180] width 125 height 15
click at [128, 179] on button "31" at bounding box center [128, 180] width 15 height 15
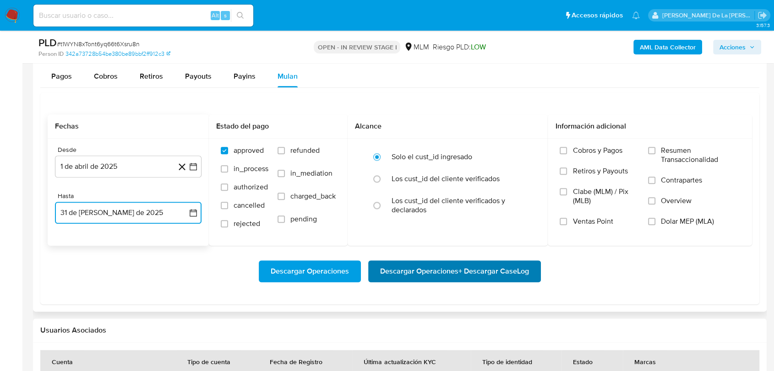
click at [449, 279] on span "Descargar Operaciones + Descargar CaseLog" at bounding box center [454, 271] width 149 height 20
